Goal: Navigation & Orientation: Find specific page/section

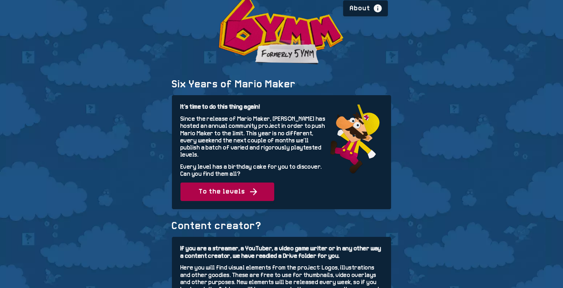
scroll to position [11, 0]
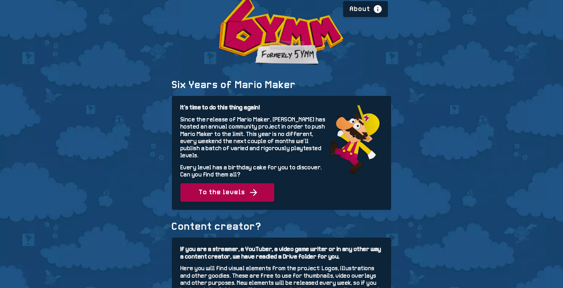
click at [205, 184] on span "To the levels" at bounding box center [227, 192] width 94 height 18
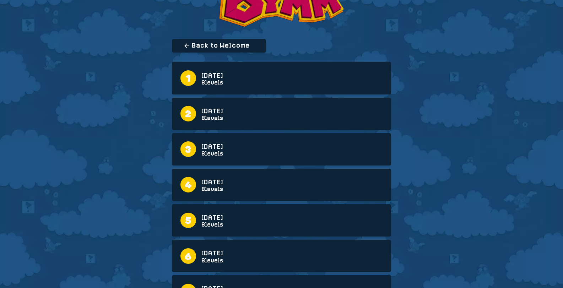
scroll to position [16, 0]
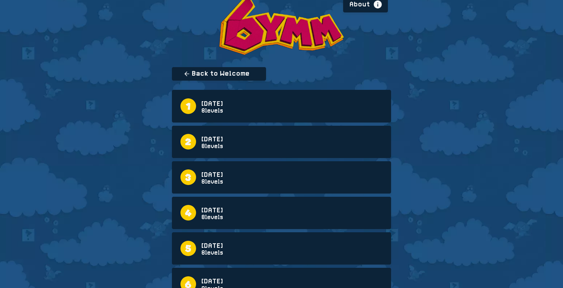
click at [192, 102] on link "[DATE] 8 levels" at bounding box center [281, 106] width 202 height 16
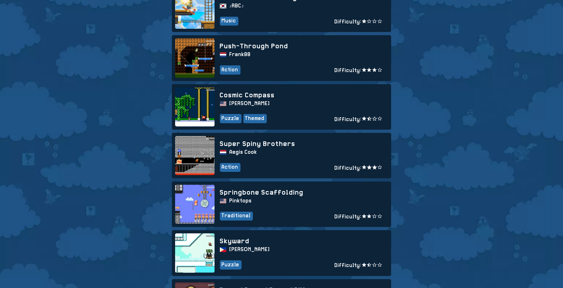
scroll to position [274, 0]
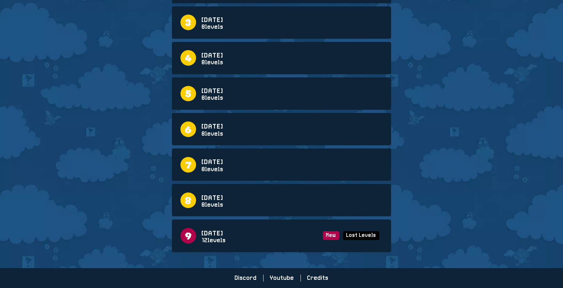
scroll to position [16, 0]
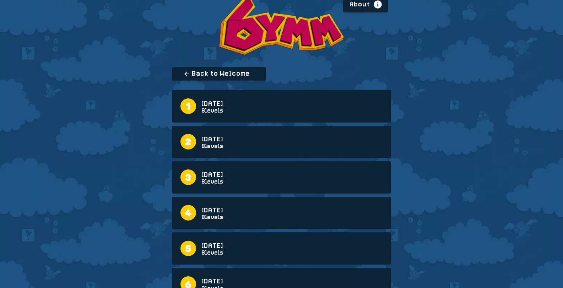
click at [263, 144] on link "[DATE] 8 levels" at bounding box center [281, 142] width 202 height 16
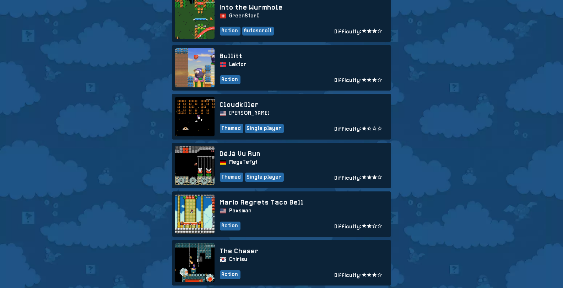
scroll to position [217, 0]
